Goal: Task Accomplishment & Management: Manage account settings

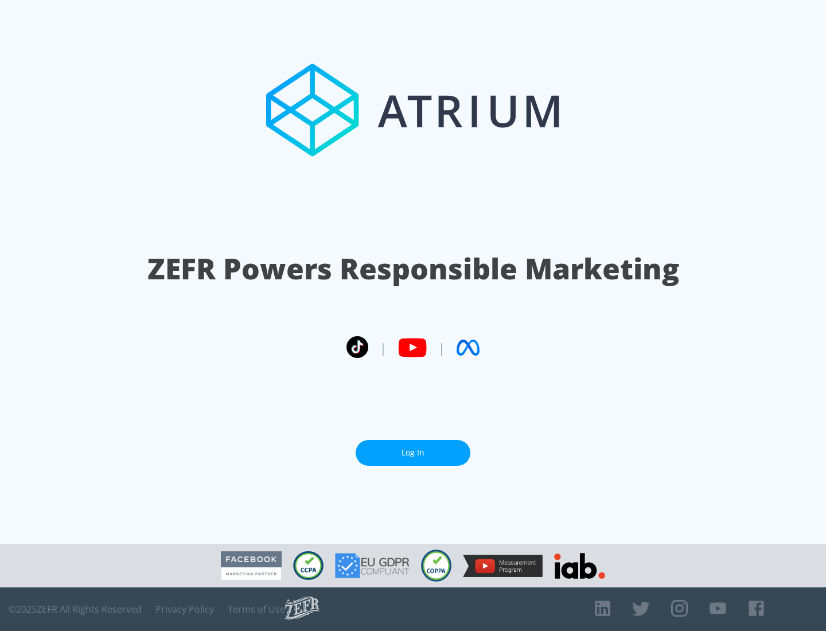
click at [413, 453] on link "Log In" at bounding box center [413, 453] width 115 height 26
